Goal: Information Seeking & Learning: Learn about a topic

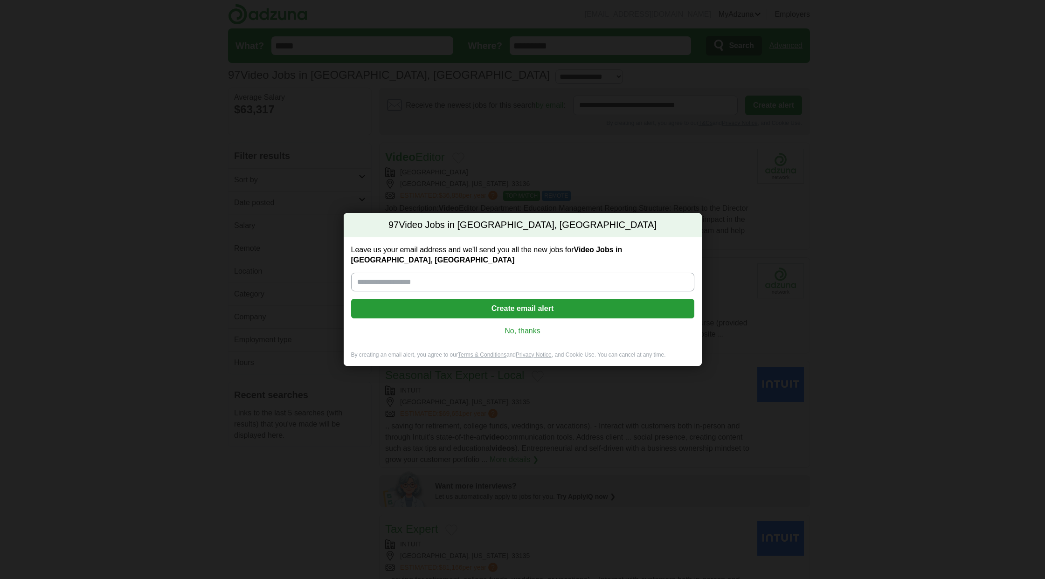
click at [525, 326] on link "No, thanks" at bounding box center [523, 331] width 328 height 10
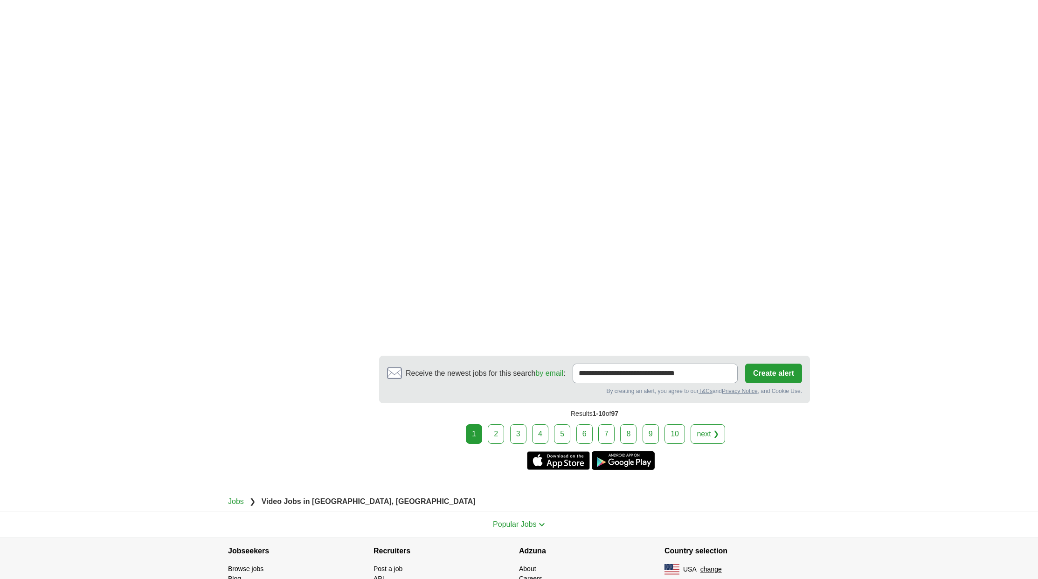
scroll to position [1657, 0]
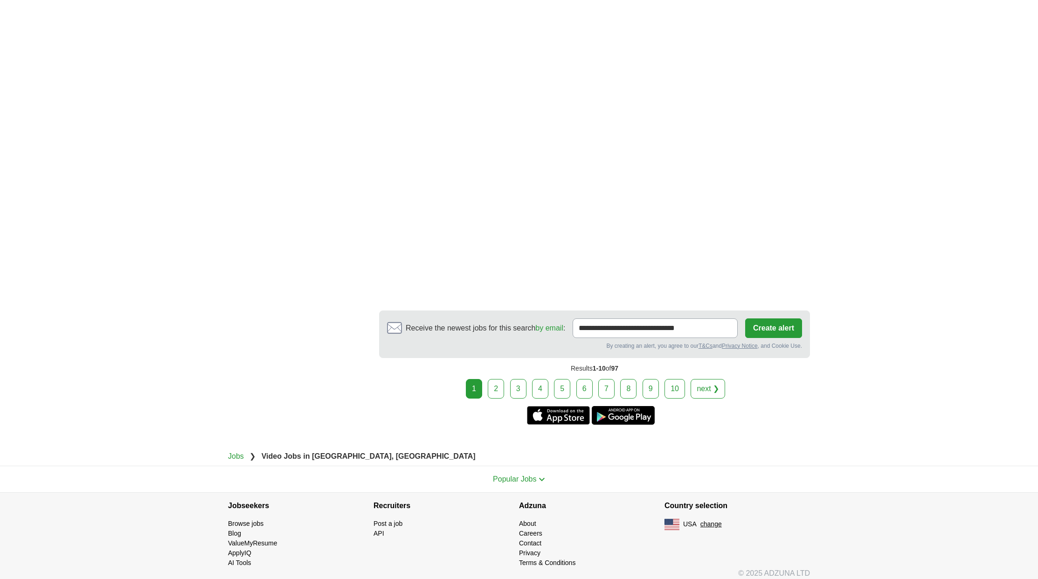
click at [502, 379] on link "2" at bounding box center [496, 389] width 16 height 20
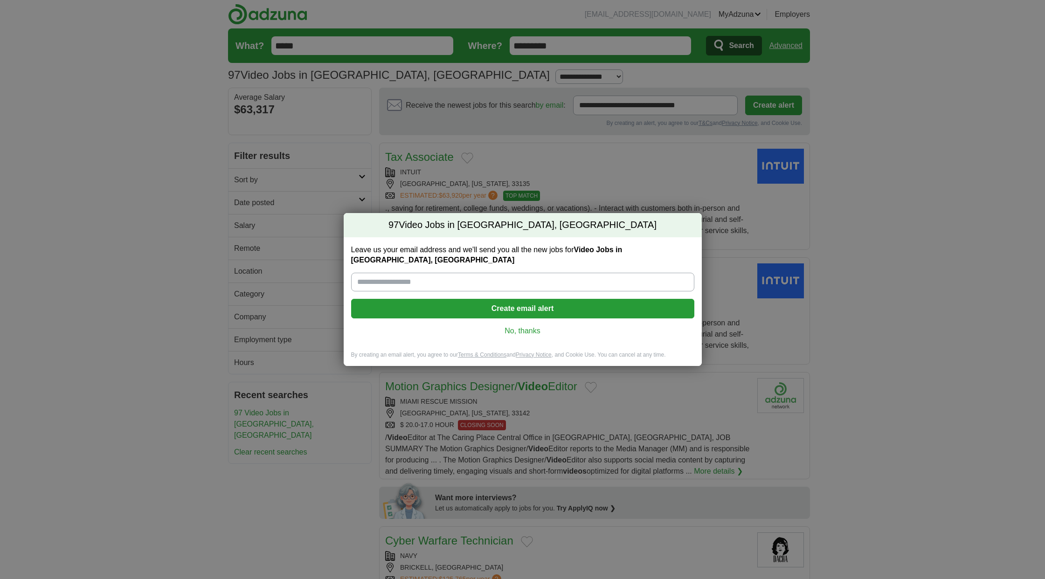
click at [517, 326] on link "No, thanks" at bounding box center [523, 331] width 328 height 10
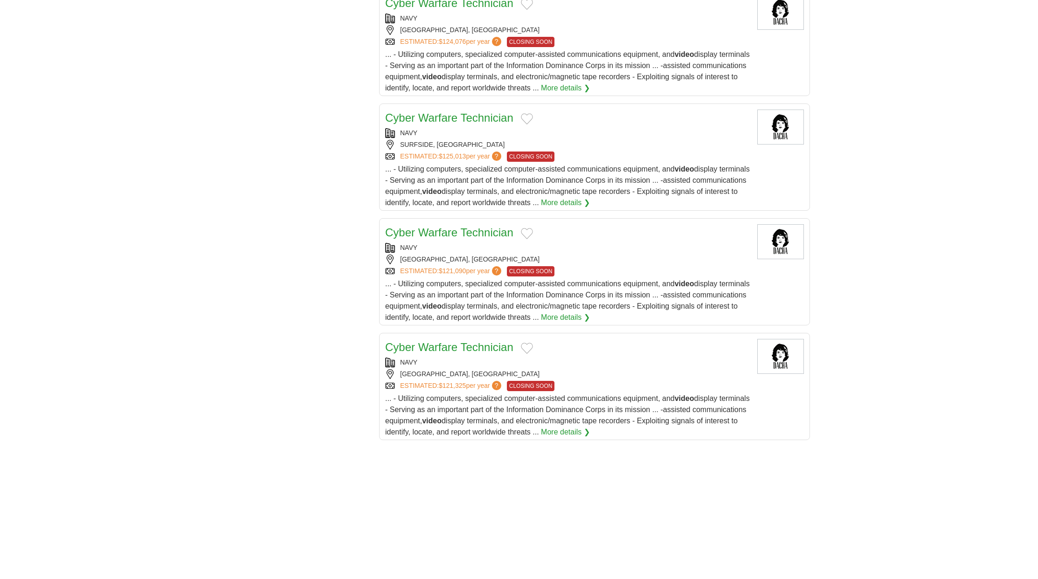
scroll to position [927, 0]
click at [462, 234] on link "Cyber Warfare Technician" at bounding box center [449, 232] width 128 height 13
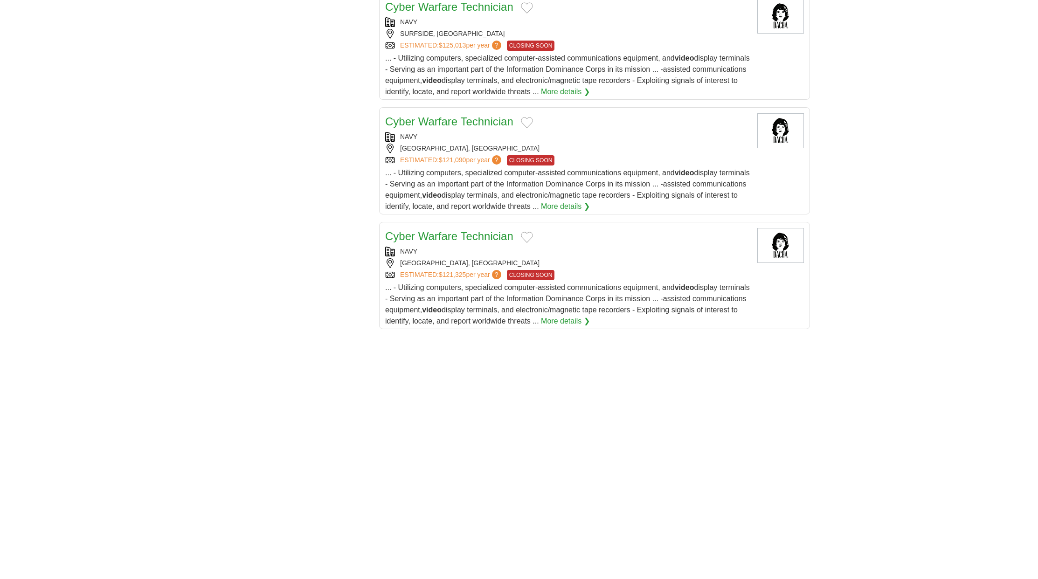
scroll to position [1122, 0]
